Goal: Information Seeking & Learning: Learn about a topic

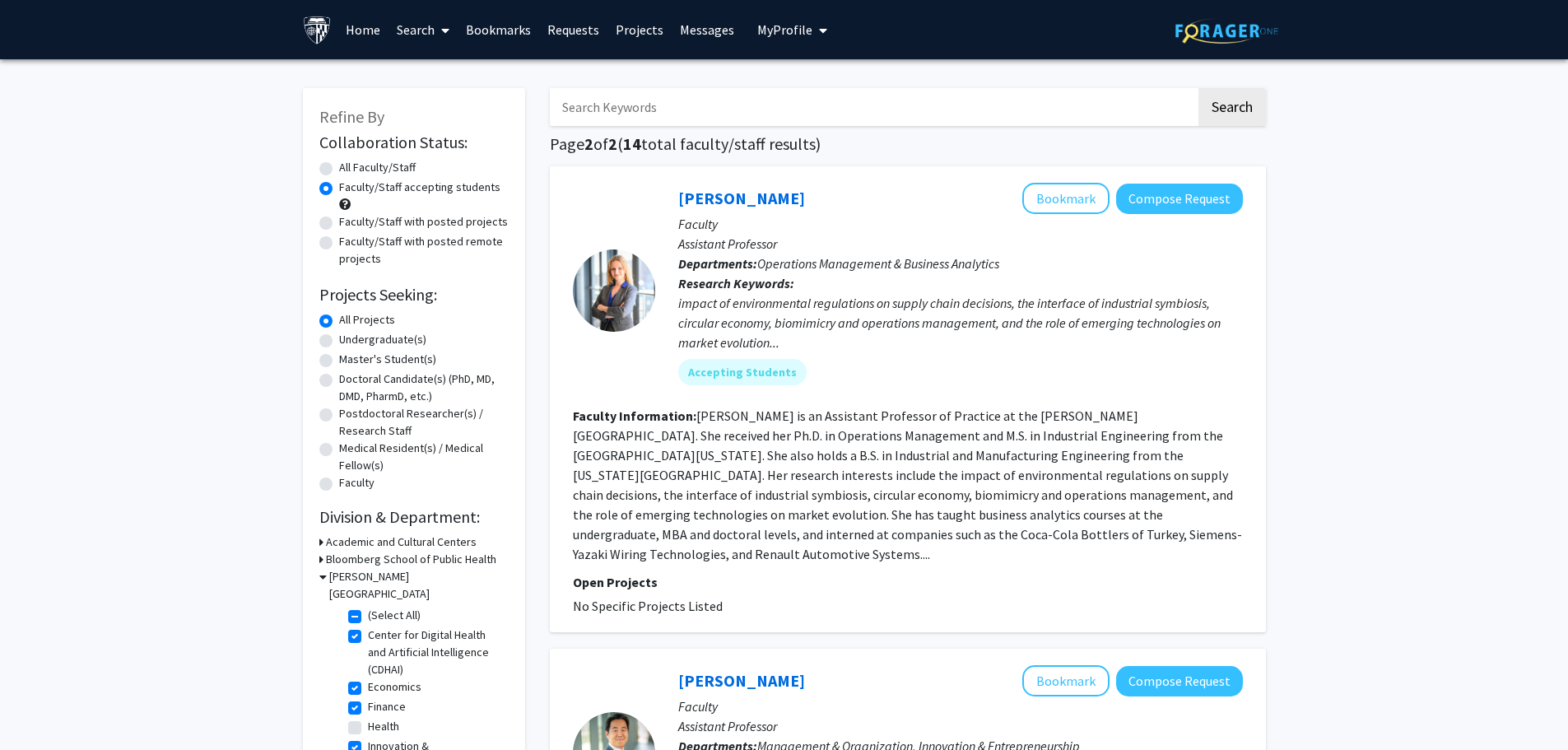
click at [412, 363] on label "Master's Student(s)" at bounding box center [388, 359] width 97 height 17
click at [350, 361] on input "Master's Student(s)" at bounding box center [344, 356] width 10 height 10
radio input "true"
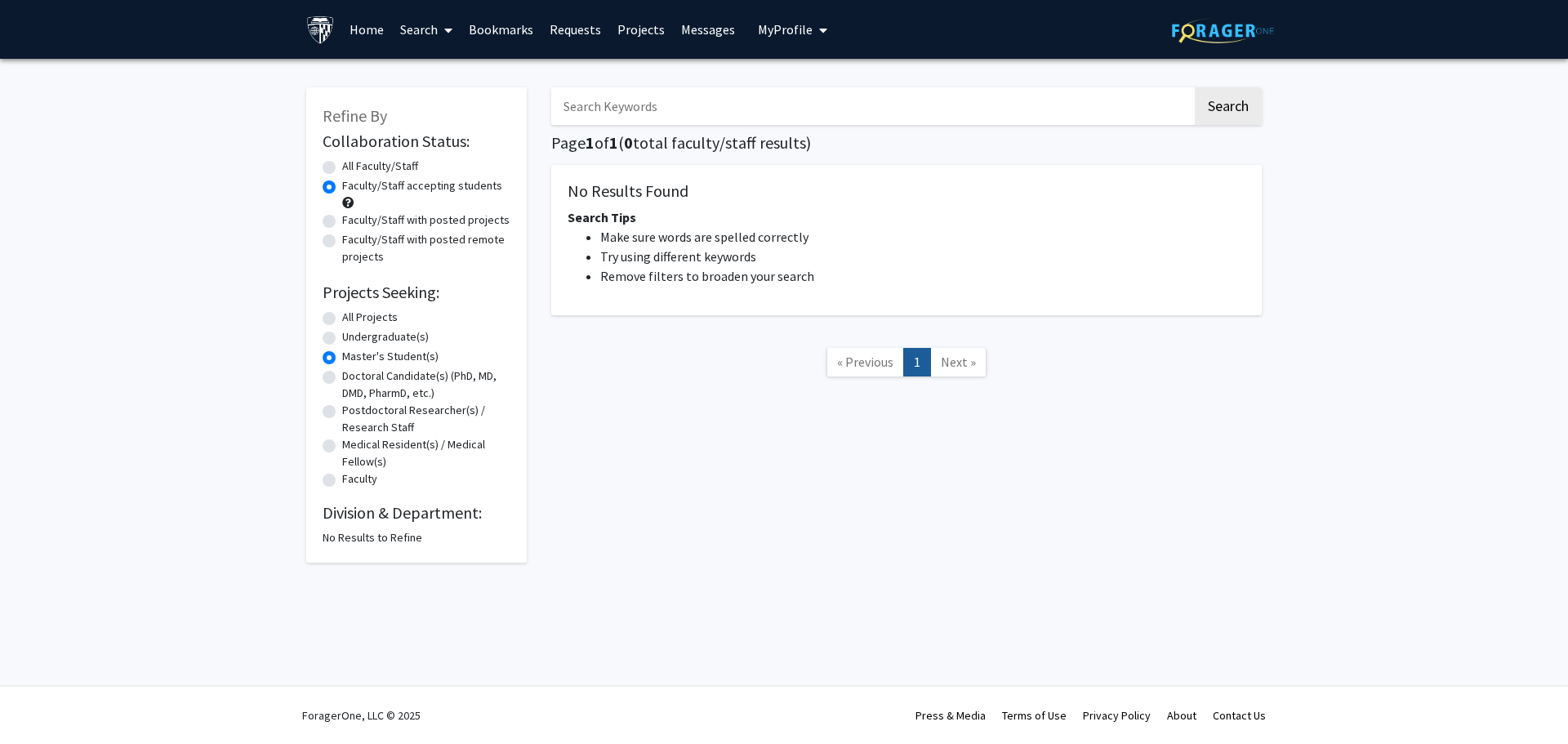
click at [391, 316] on label "All Projects" at bounding box center [370, 317] width 55 height 17
click at [353, 316] on input "All Projects" at bounding box center [347, 314] width 10 height 10
radio input "true"
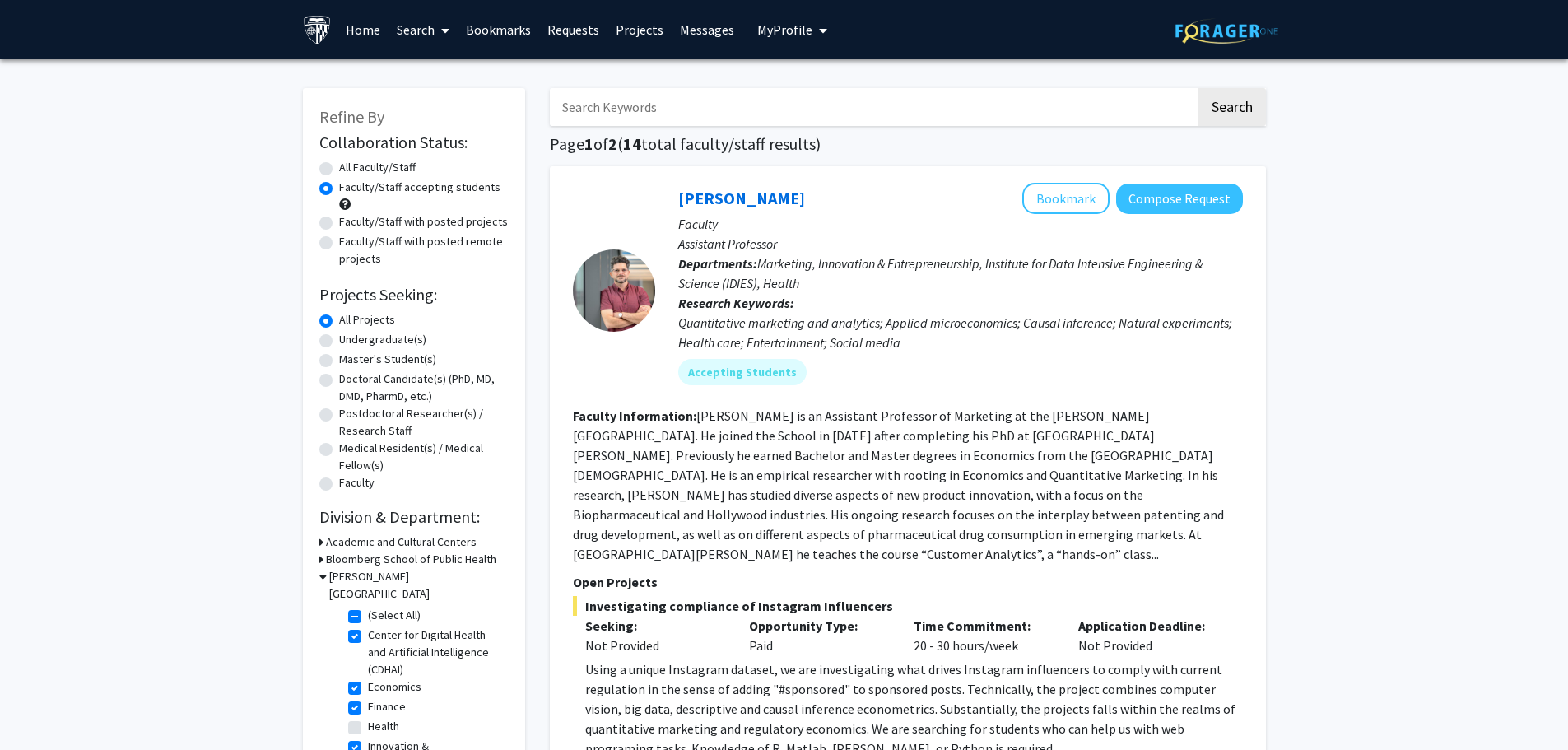
click at [784, 100] on input "Search Keywords" at bounding box center [872, 107] width 646 height 38
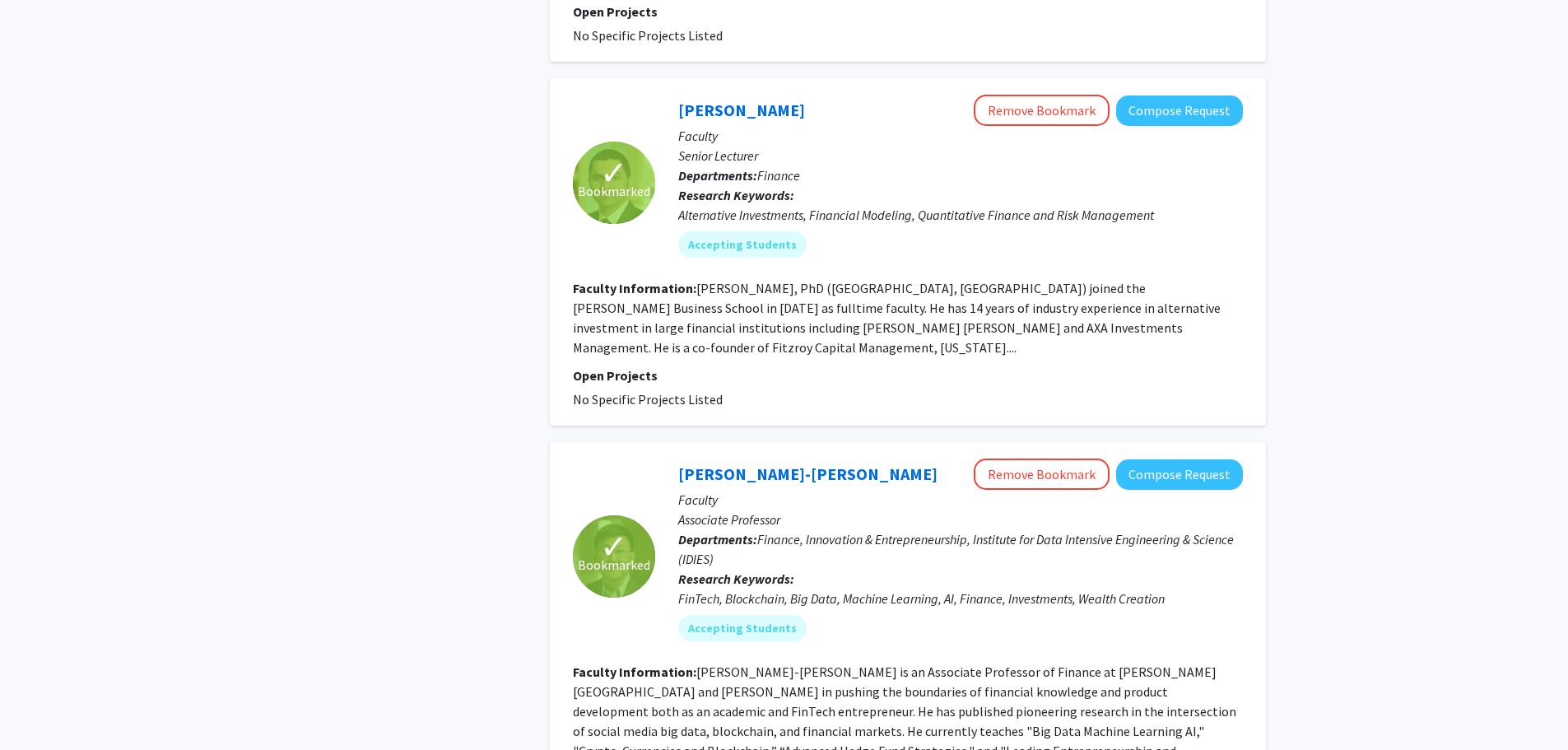
scroll to position [1071, 0]
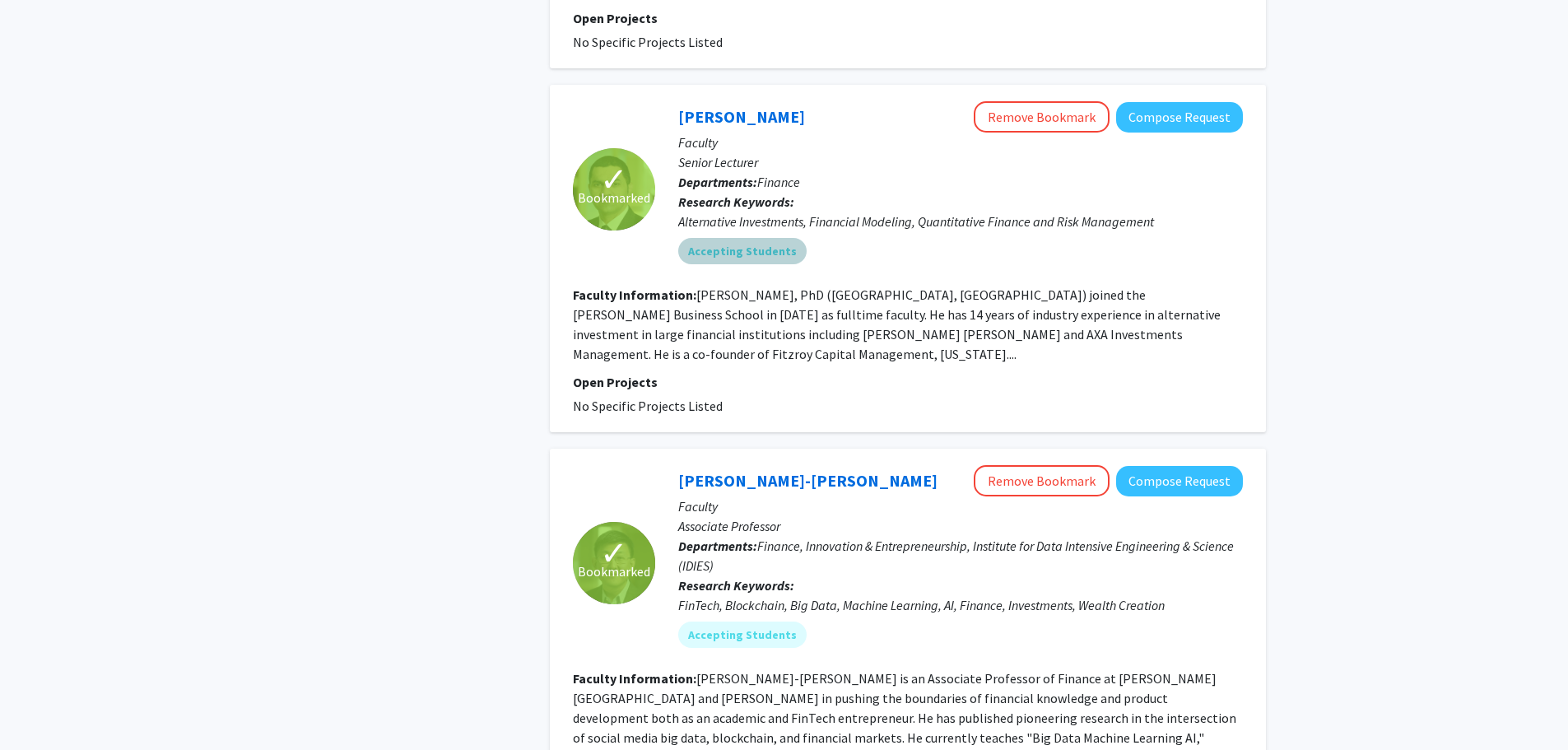
drag, startPoint x: 755, startPoint y: 98, endPoint x: 1018, endPoint y: 218, distance: 289.1
click at [1018, 235] on div "Accepting Students" at bounding box center [961, 251] width 571 height 33
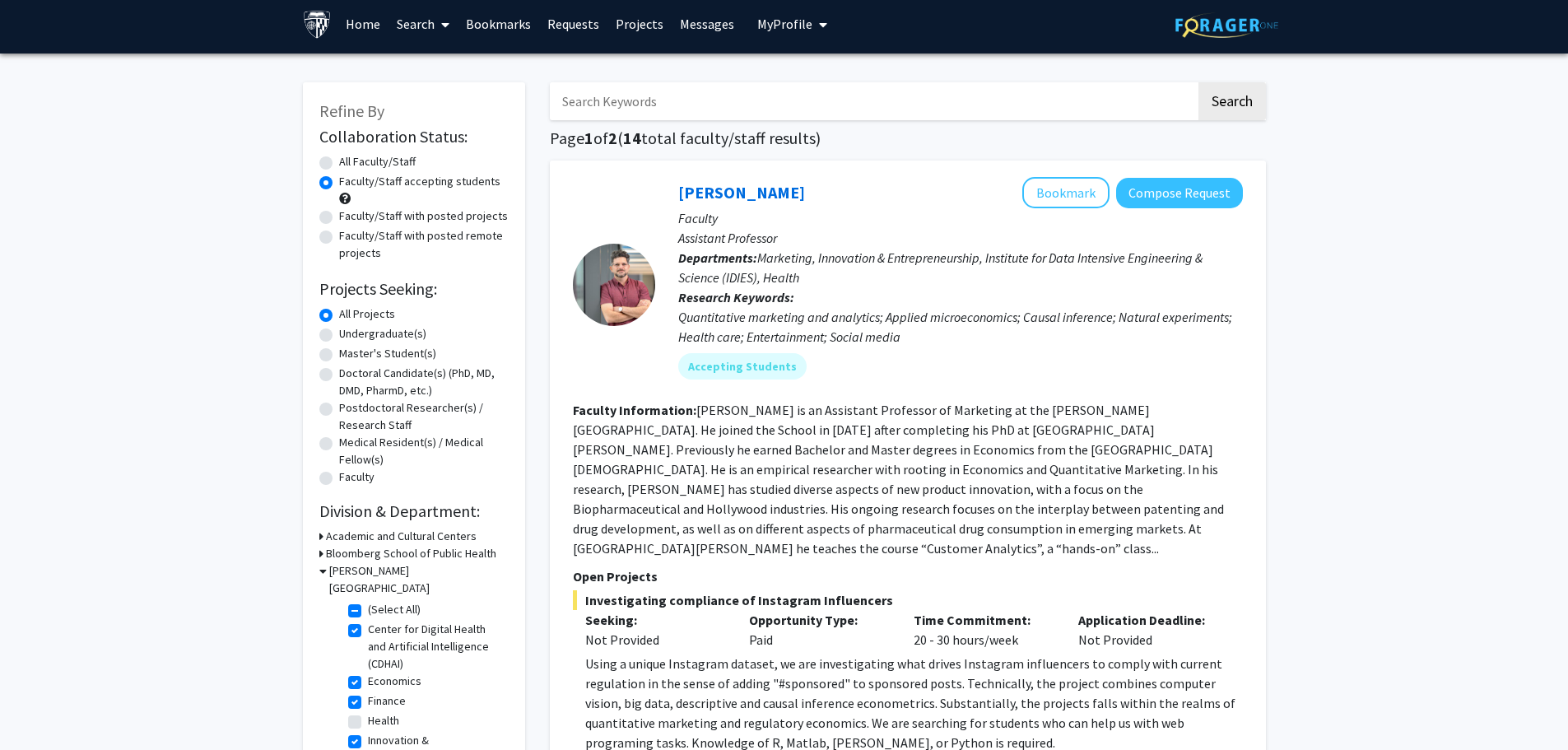
scroll to position [0, 0]
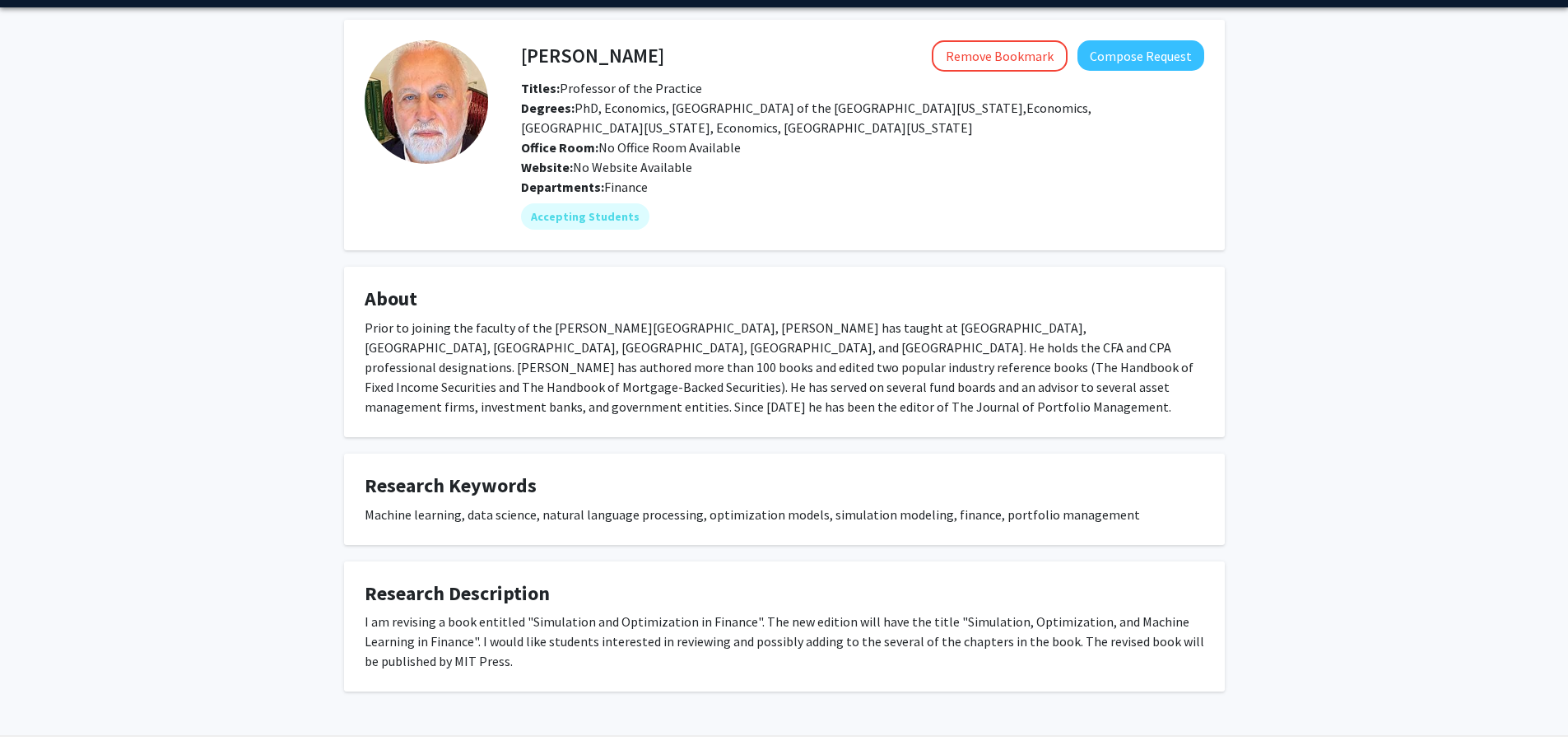
scroll to position [76, 0]
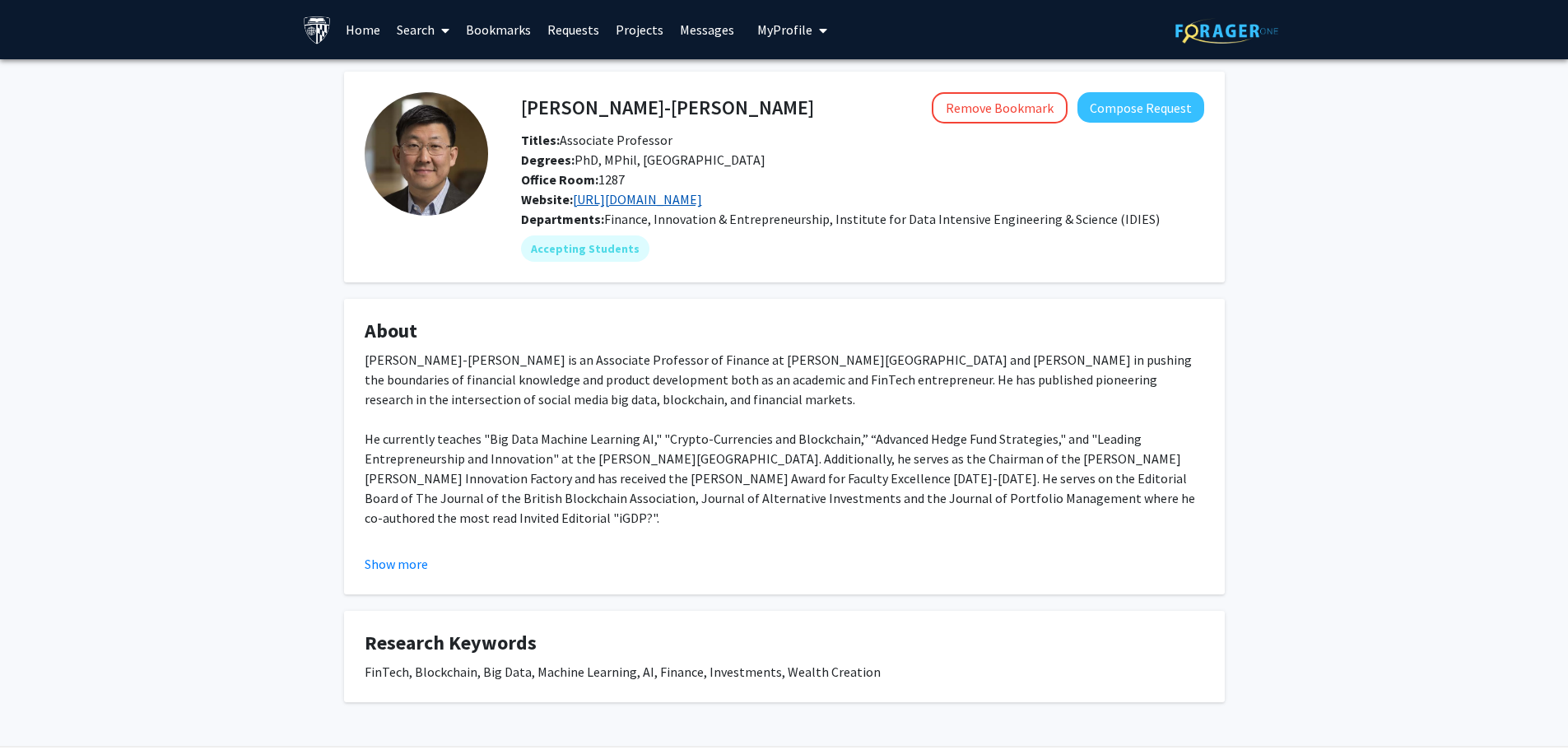
click at [653, 202] on link "https://sokat.com/" at bounding box center [637, 199] width 129 height 16
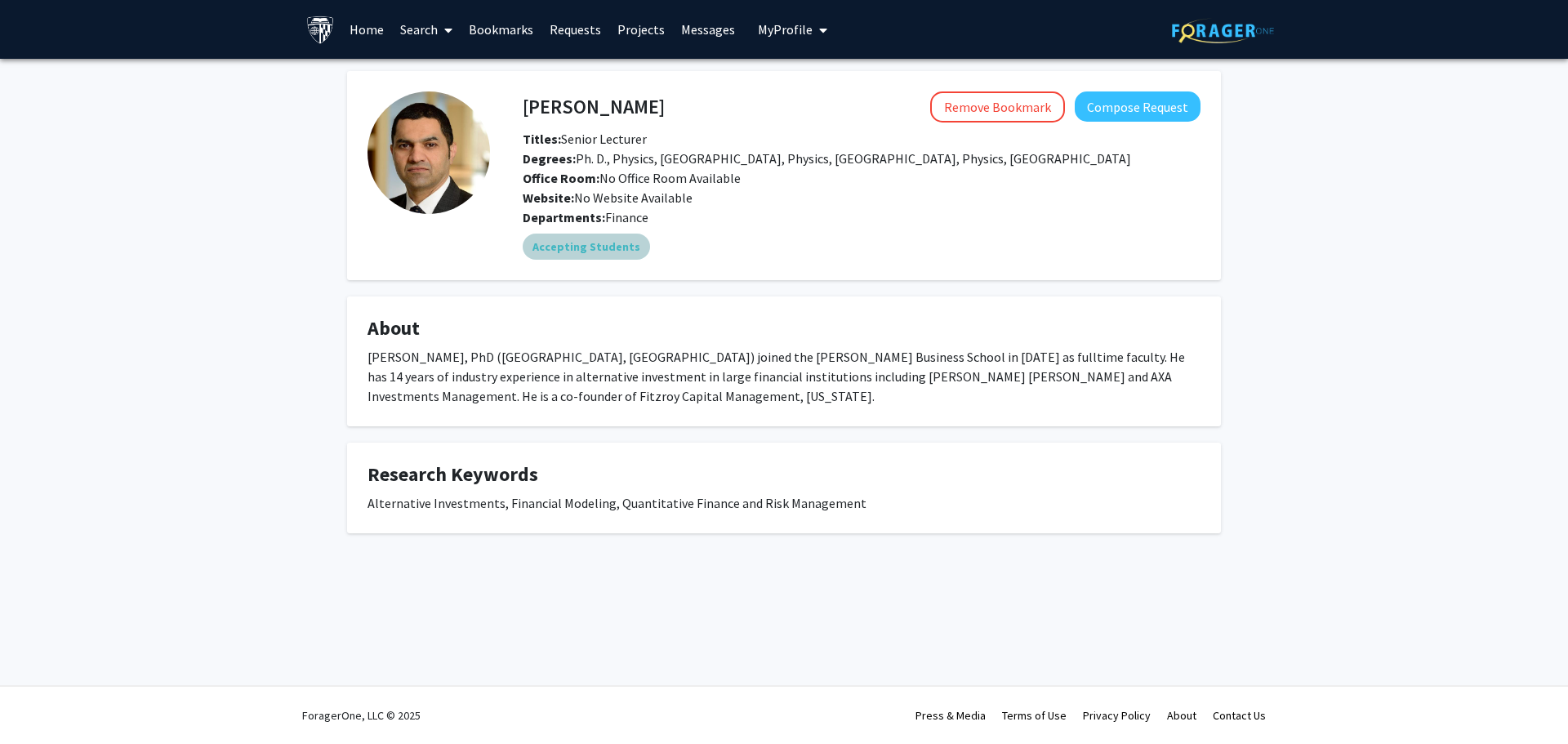
click at [594, 255] on mat-chip "Accepting Students" at bounding box center [587, 247] width 127 height 26
click at [611, 175] on span "Office Room: No Office Room Available" at bounding box center [632, 178] width 218 height 16
click at [621, 205] on span "Website: No Website Available" at bounding box center [608, 197] width 170 height 16
drag, startPoint x: 527, startPoint y: 107, endPoint x: 635, endPoint y: 106, distance: 108.0
click at [635, 106] on div "Ahmad Ajakh Remove Bookmark Compose Request" at bounding box center [862, 107] width 703 height 31
